Goal: Information Seeking & Learning: Learn about a topic

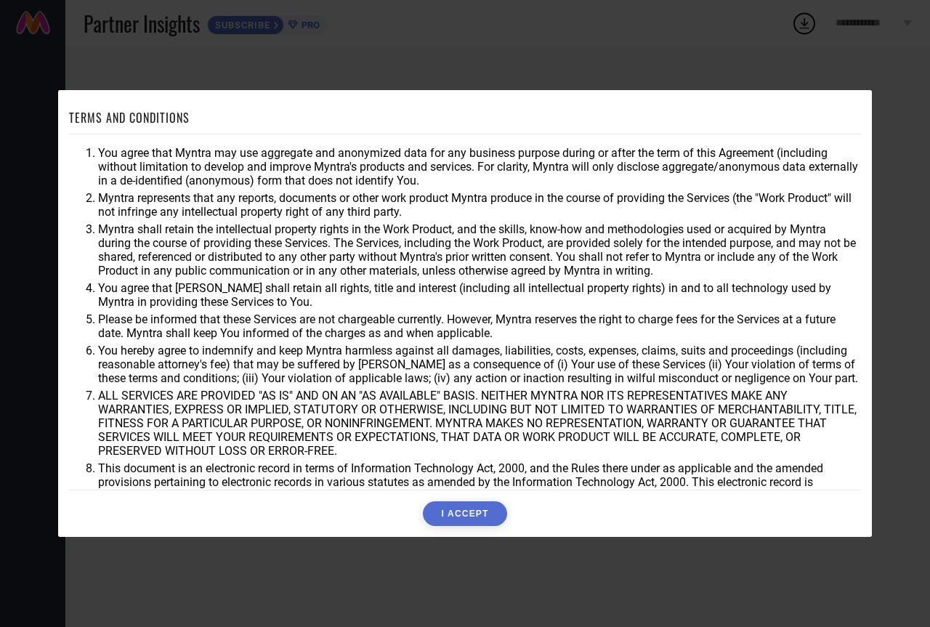
click at [462, 520] on button "I ACCEPT" at bounding box center [465, 513] width 84 height 25
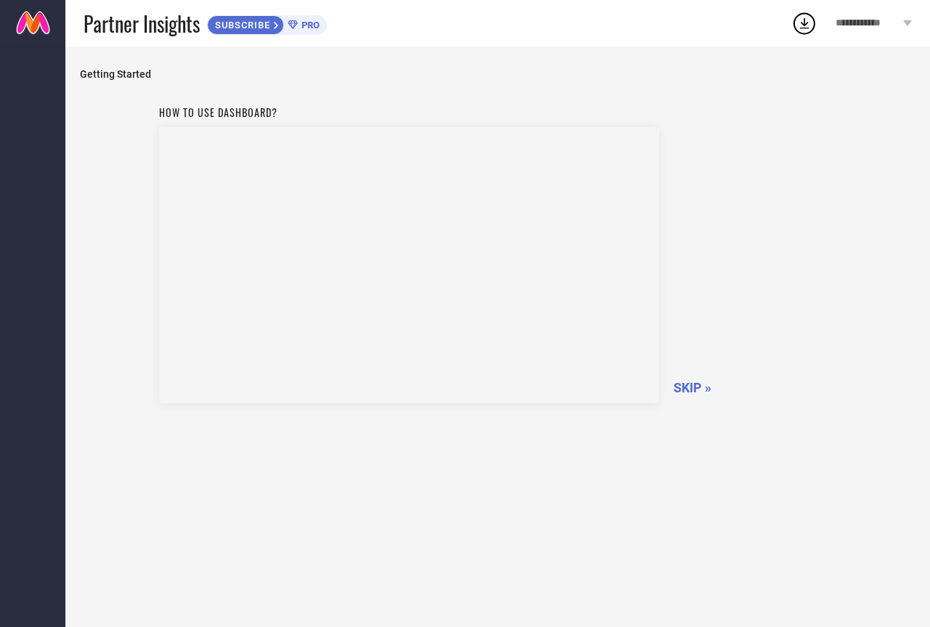
click at [685, 398] on div "How to use dashboard? SKIP »" at bounding box center [498, 252] width 678 height 308
click at [686, 392] on span "SKIP »" at bounding box center [693, 387] width 38 height 15
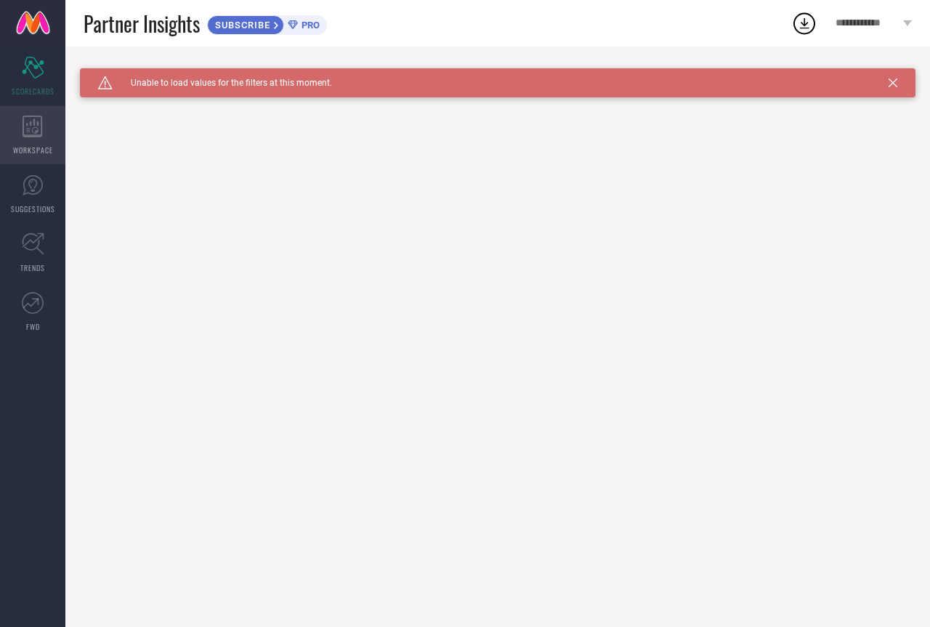
click at [25, 135] on icon at bounding box center [33, 127] width 20 height 22
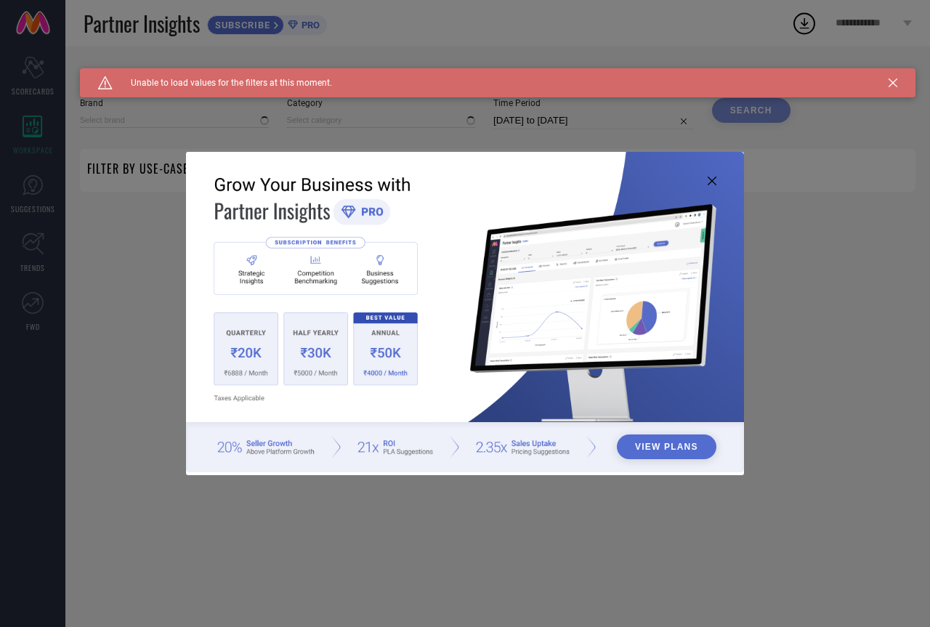
type input "1 STOP FASHION"
type input "All"
click at [713, 174] on img at bounding box center [465, 312] width 558 height 321
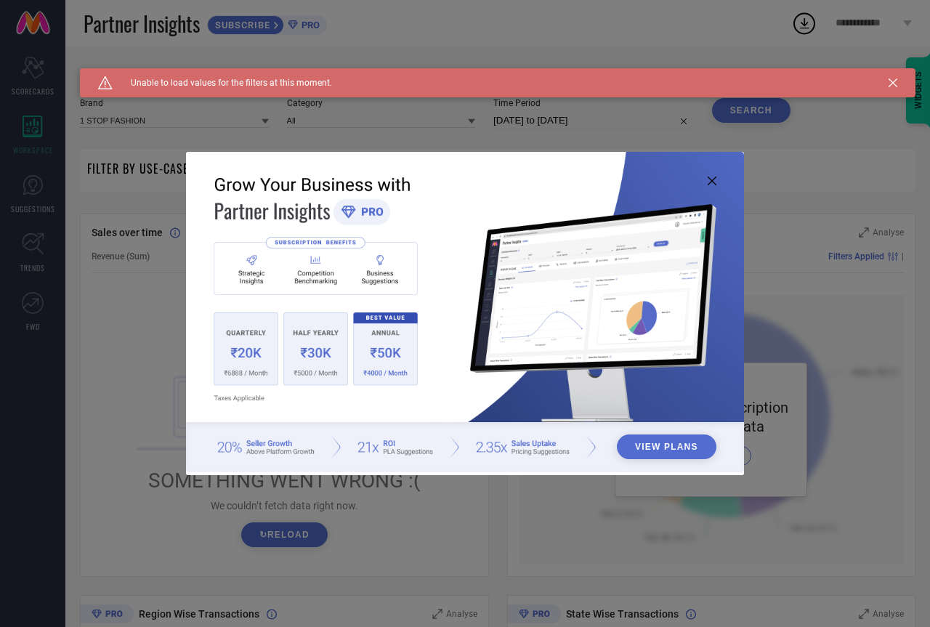
click at [710, 178] on icon at bounding box center [712, 181] width 9 height 9
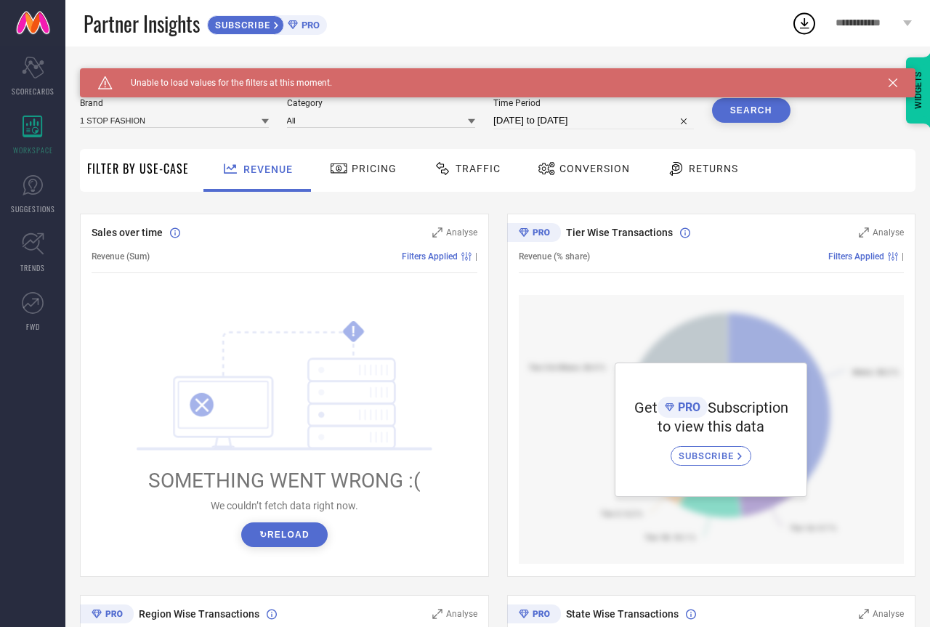
click at [891, 78] on icon at bounding box center [893, 82] width 9 height 9
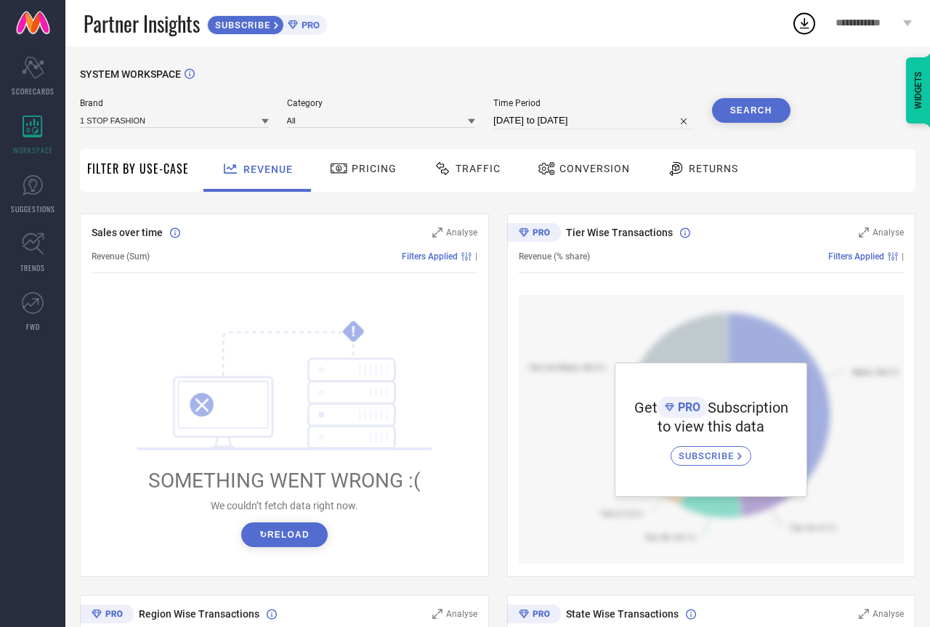
click at [326, 164] on div "Pricing" at bounding box center [363, 168] width 74 height 25
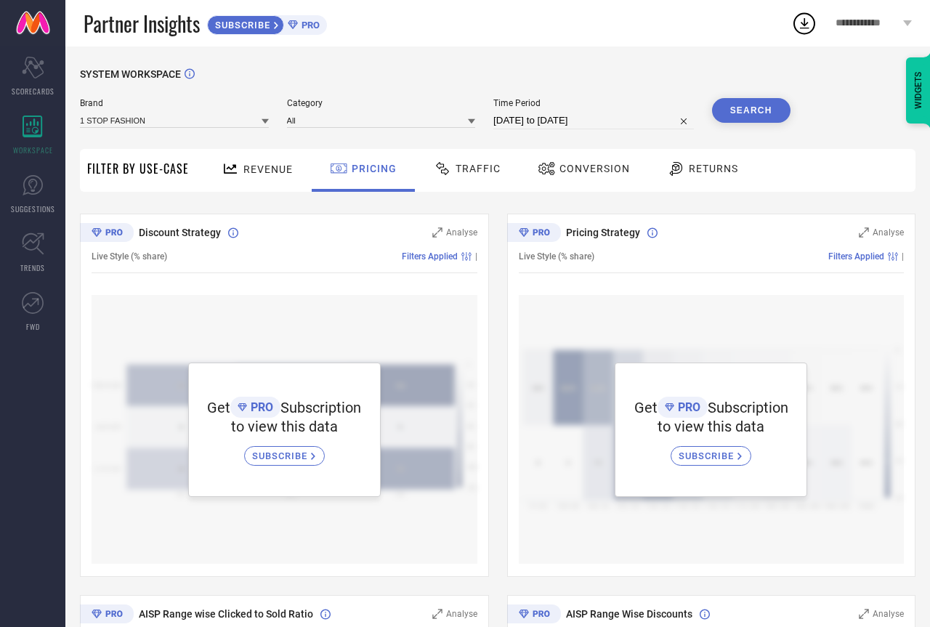
click at [480, 172] on span "Traffic" at bounding box center [478, 169] width 45 height 12
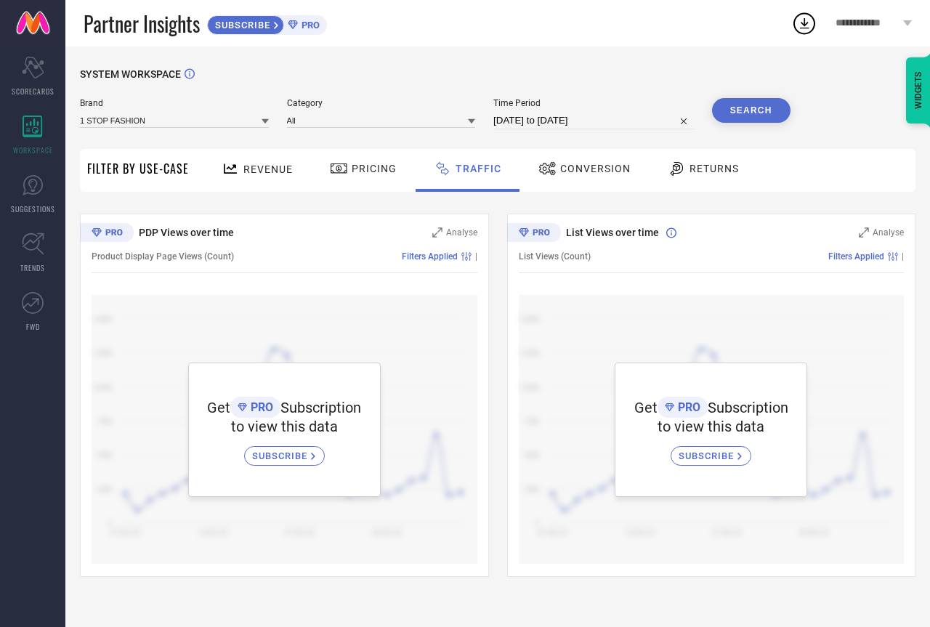
click at [182, 171] on span "Filter By Use-Case" at bounding box center [138, 168] width 102 height 17
click at [49, 41] on link at bounding box center [32, 23] width 65 height 47
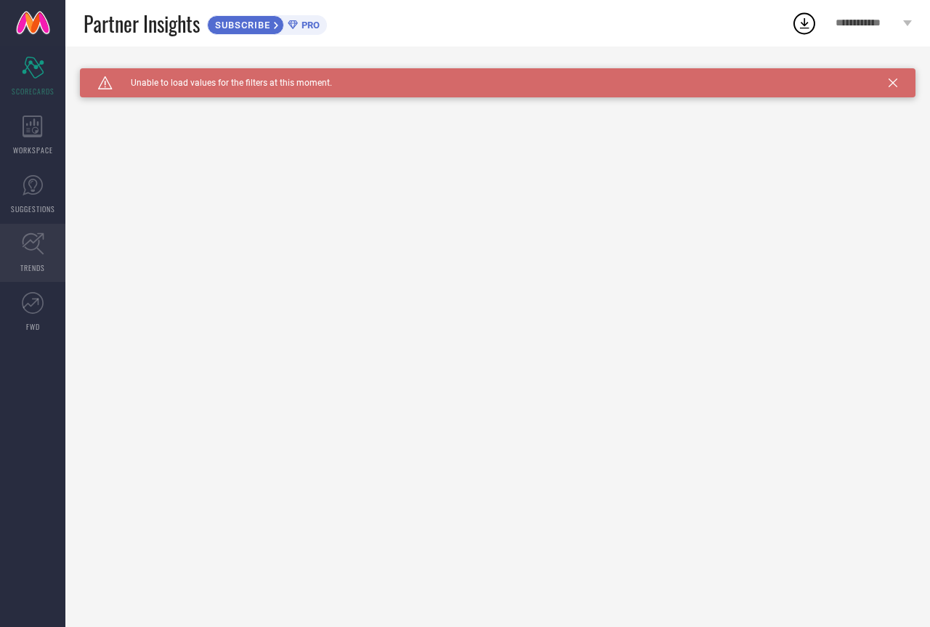
click at [40, 255] on link "TRENDS" at bounding box center [32, 253] width 65 height 58
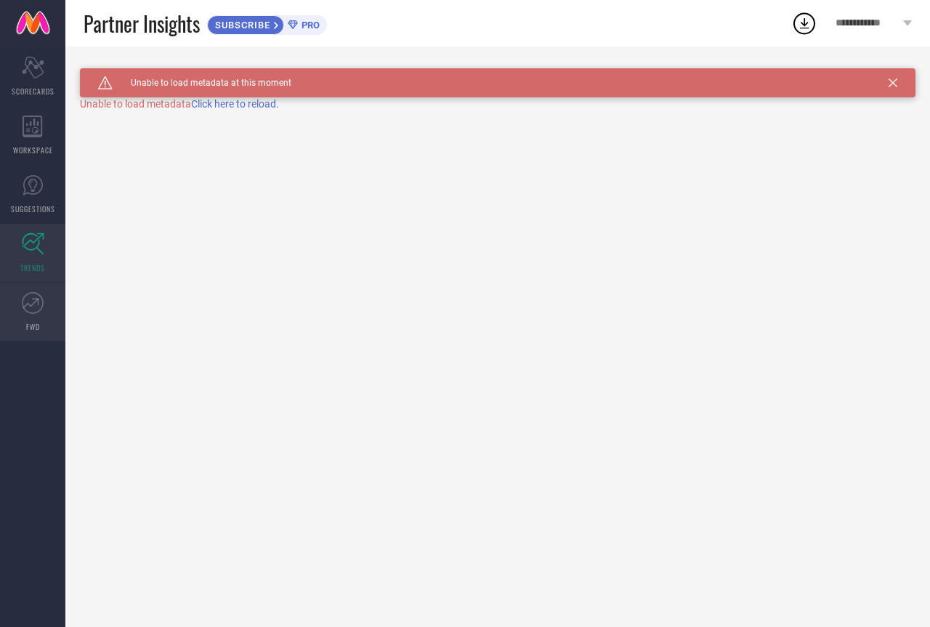
drag, startPoint x: 16, startPoint y: 303, endPoint x: 23, endPoint y: 297, distance: 9.3
click at [17, 304] on link "FWD" at bounding box center [32, 312] width 65 height 58
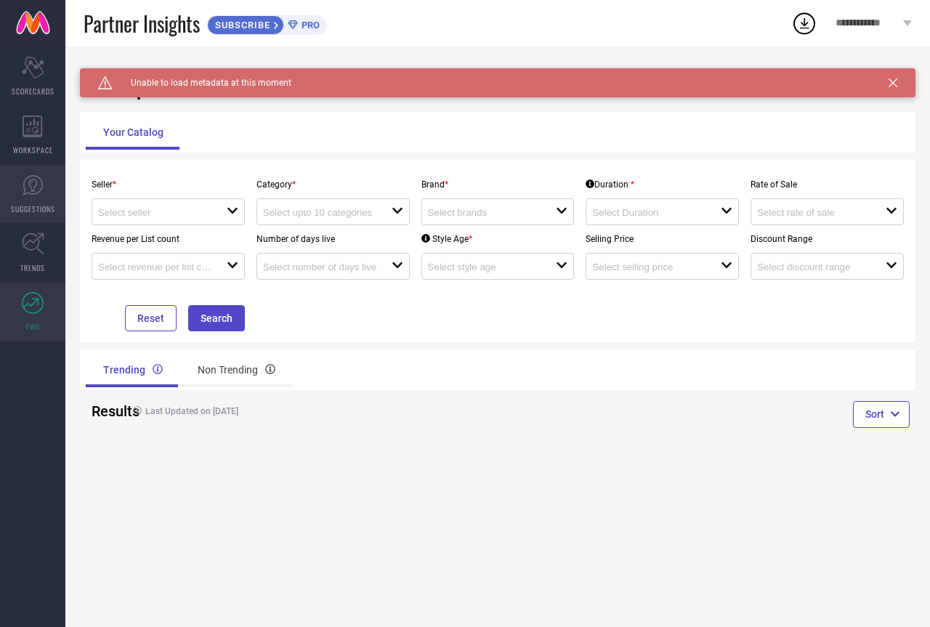
click at [39, 194] on icon at bounding box center [33, 185] width 22 height 22
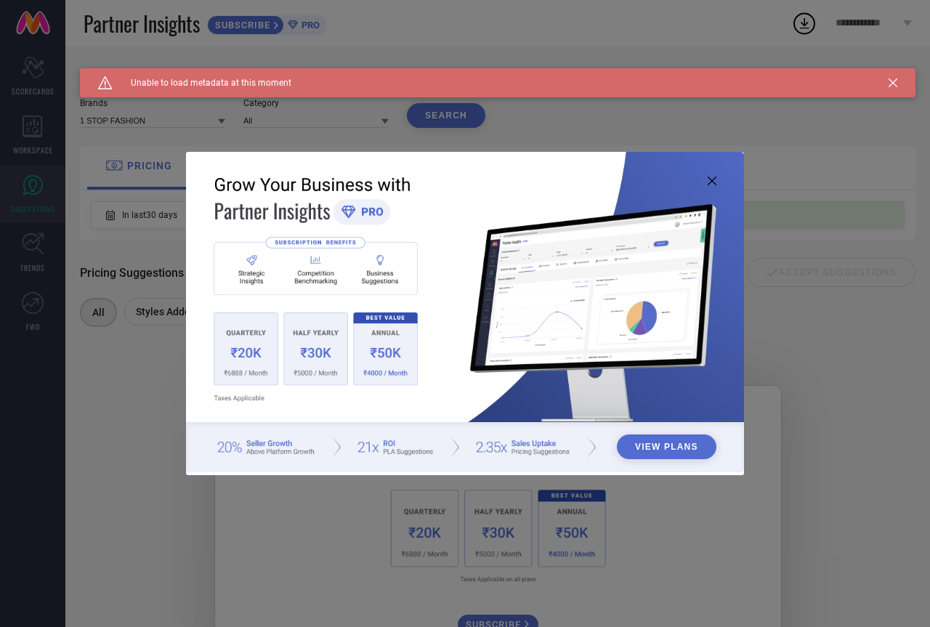
click at [634, 453] on button "View Plans" at bounding box center [667, 447] width 100 height 25
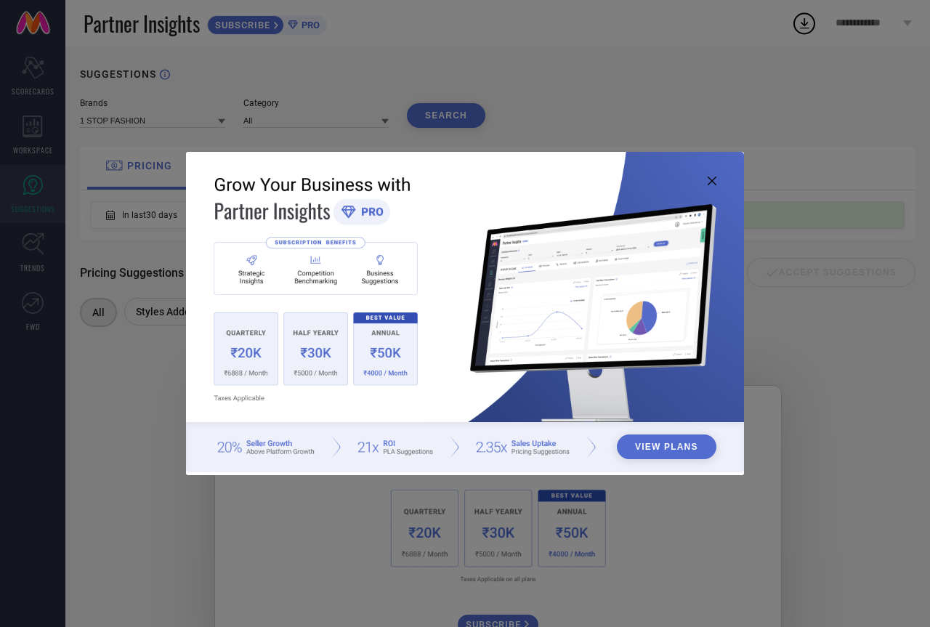
click at [712, 180] on icon at bounding box center [712, 181] width 9 height 9
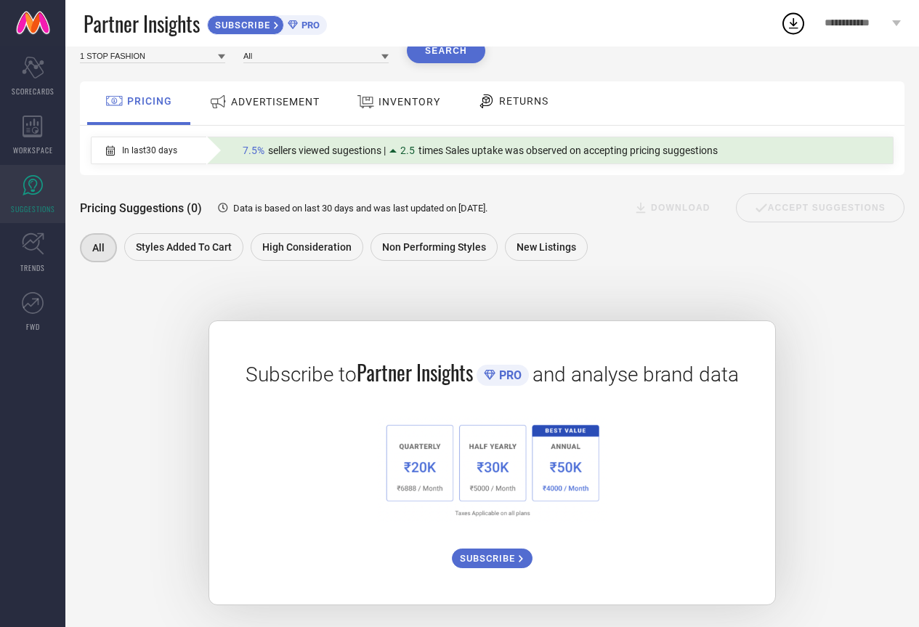
drag, startPoint x: 268, startPoint y: 363, endPoint x: 248, endPoint y: 484, distance: 123.1
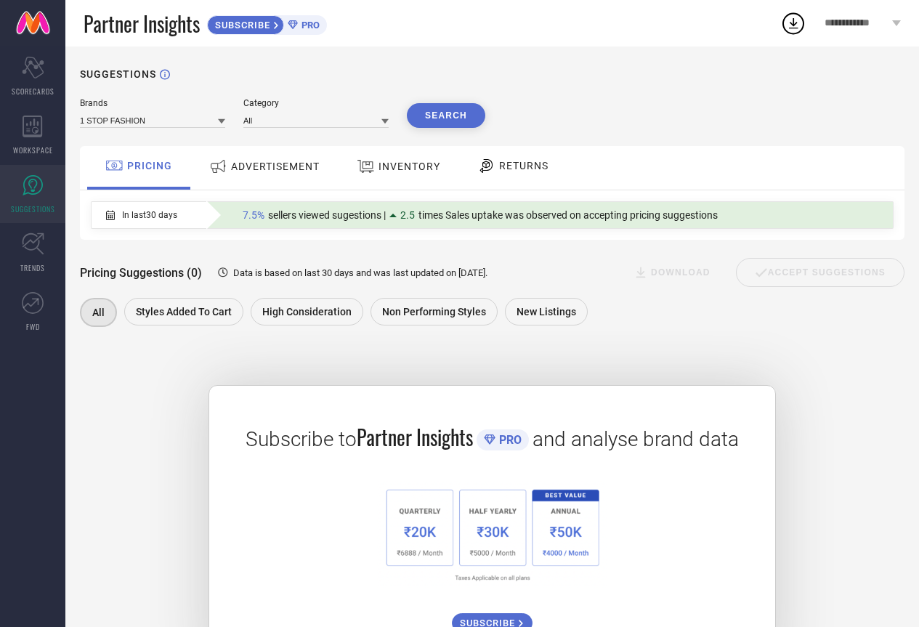
drag, startPoint x: 265, startPoint y: 418, endPoint x: 273, endPoint y: 355, distance: 62.9
click at [156, 219] on span "In last 30 days" at bounding box center [149, 215] width 55 height 10
click at [172, 118] on input at bounding box center [152, 120] width 145 height 15
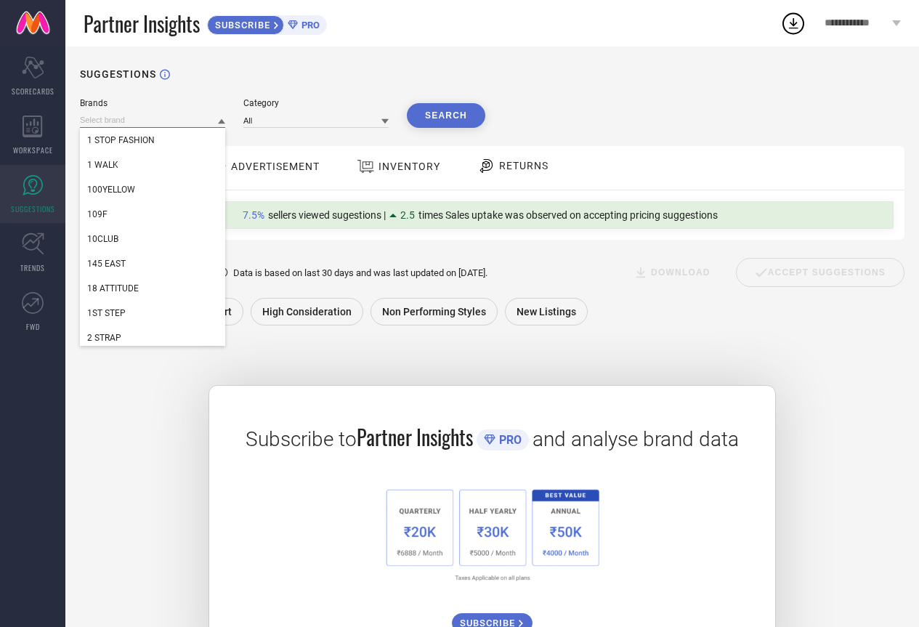
click at [172, 118] on input at bounding box center [152, 120] width 145 height 15
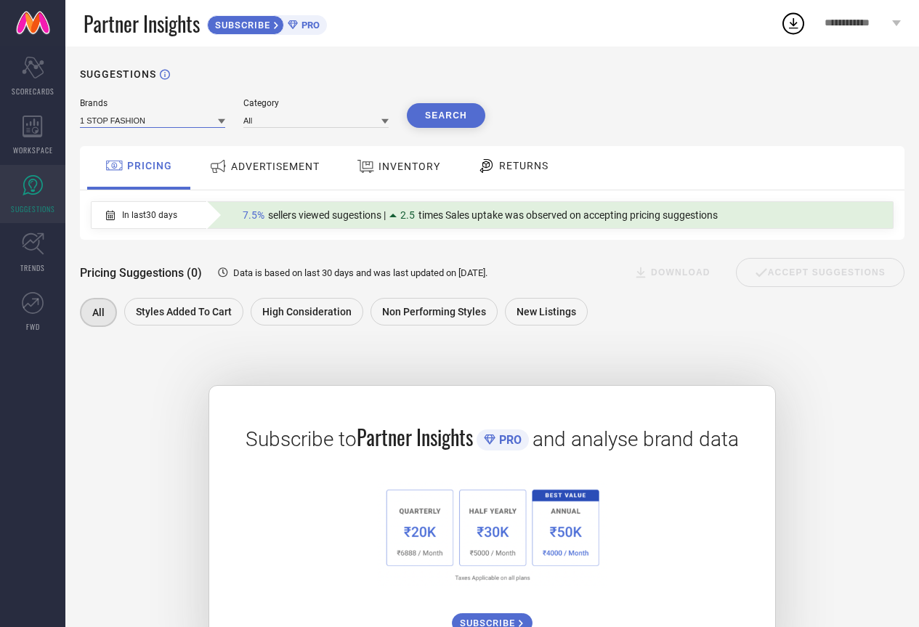
click at [172, 118] on input at bounding box center [152, 120] width 145 height 15
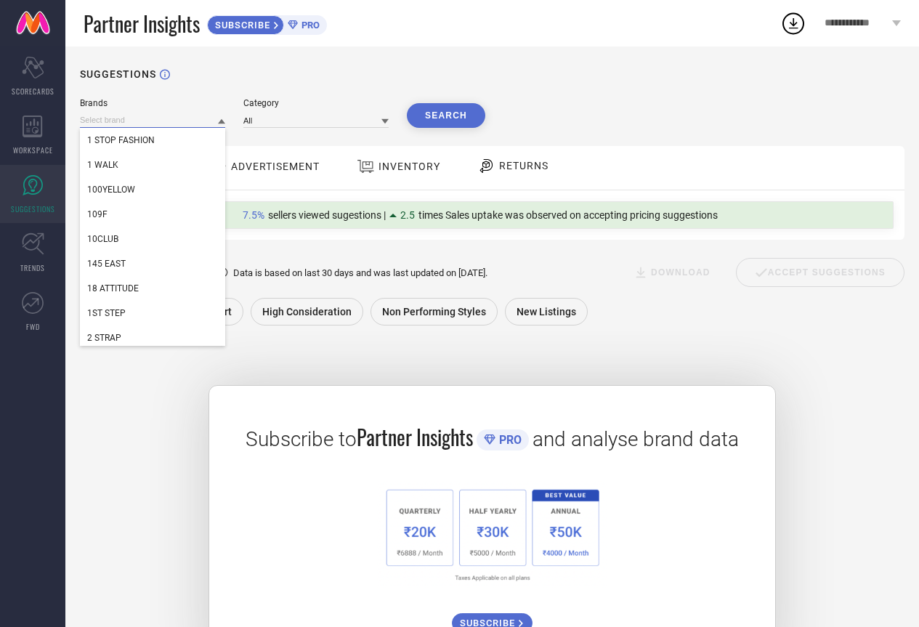
type input "s"
type input "SGM FASHION"
click at [161, 137] on div "1 STOP FASHION" at bounding box center [152, 140] width 145 height 25
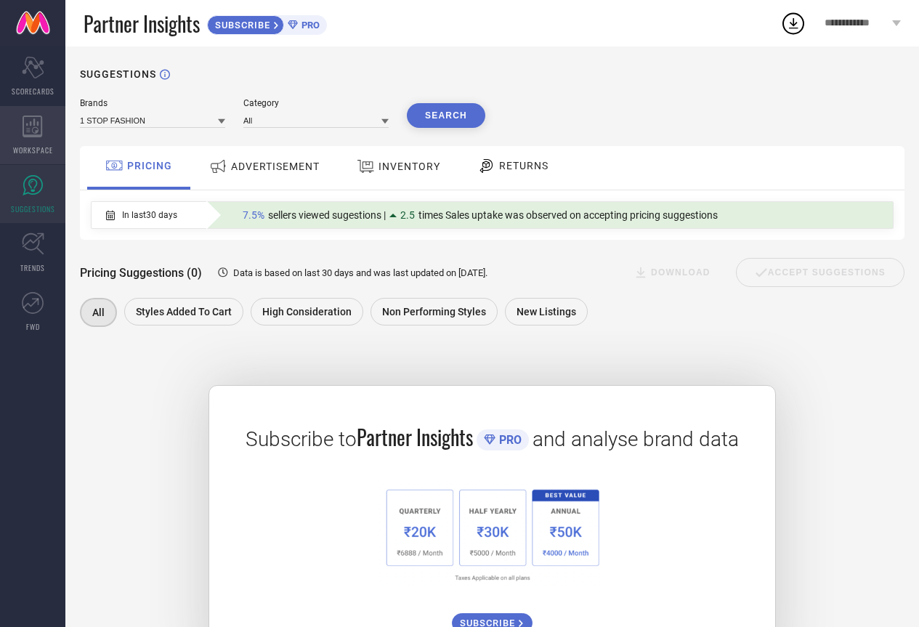
click at [39, 134] on icon at bounding box center [33, 127] width 20 height 22
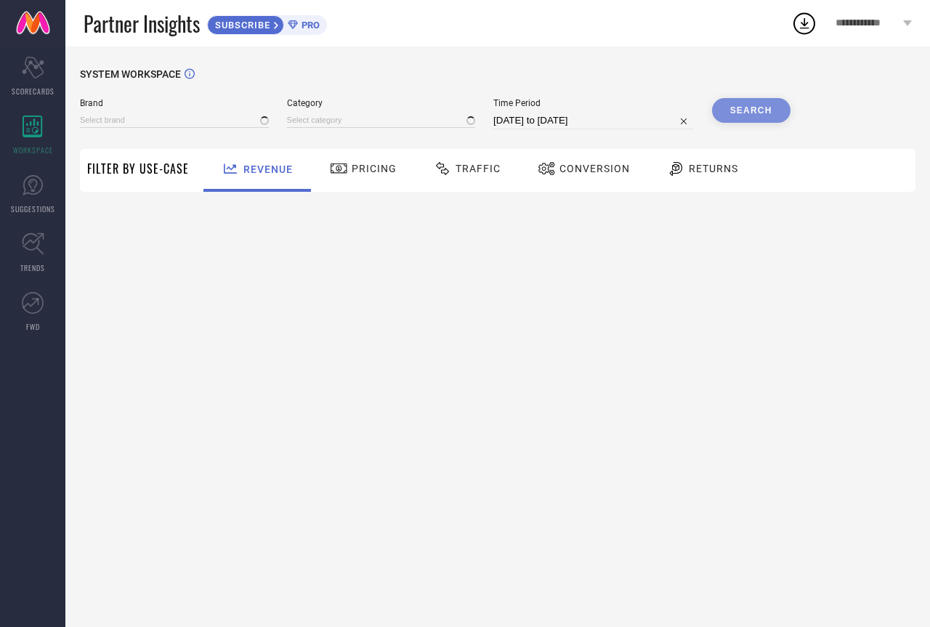
type input "1 STOP FASHION"
type input "All"
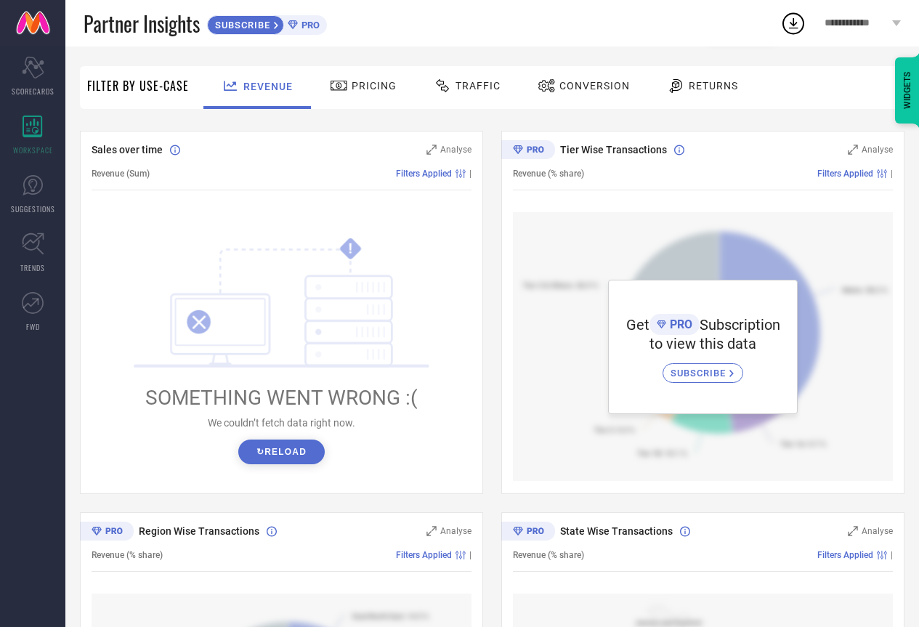
drag, startPoint x: 398, startPoint y: 343, endPoint x: 392, endPoint y: 380, distance: 37.6
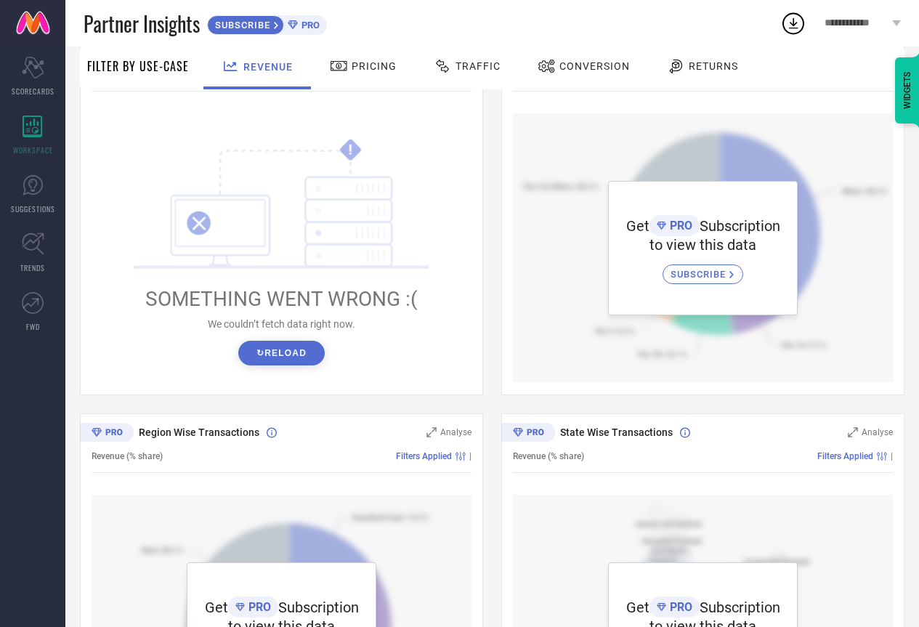
drag, startPoint x: 392, startPoint y: 380, endPoint x: 382, endPoint y: 413, distance: 34.3
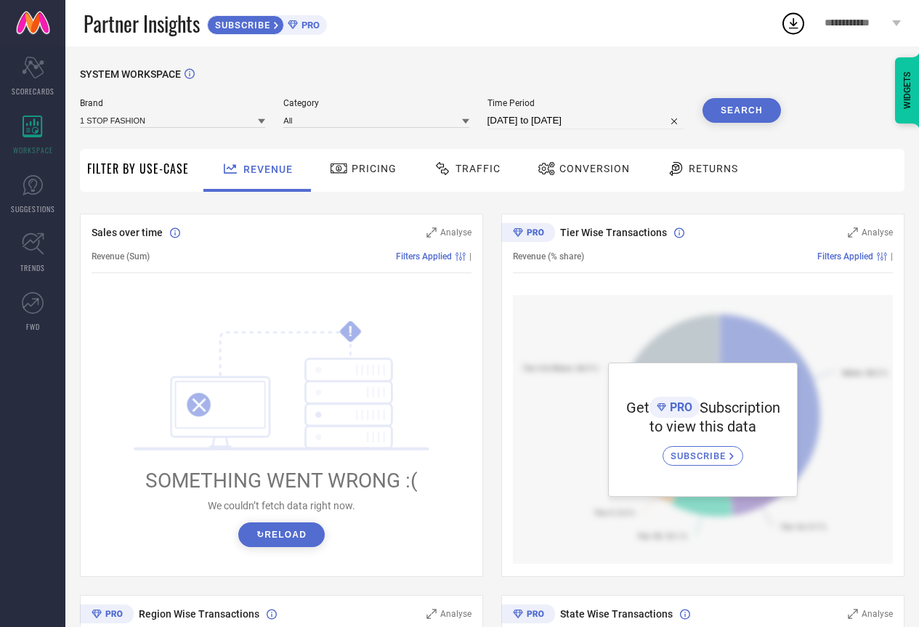
drag, startPoint x: 377, startPoint y: 400, endPoint x: 371, endPoint y: 283, distance: 116.5
click at [355, 173] on span "Pricing" at bounding box center [374, 169] width 45 height 12
